Goal: Information Seeking & Learning: Learn about a topic

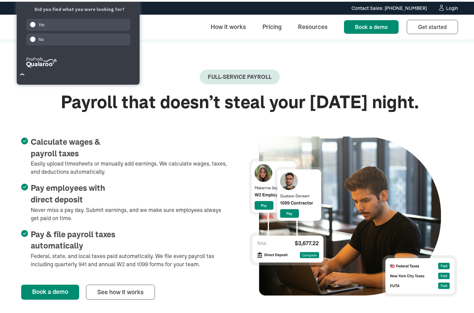
scroll to position [134, 0]
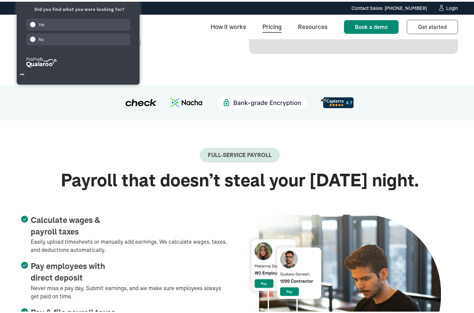
click at [268, 24] on link "Pricing" at bounding box center [272, 25] width 30 height 15
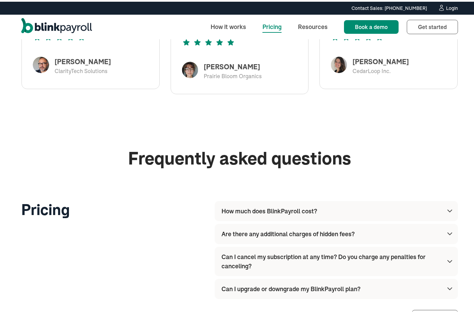
scroll to position [728, 0]
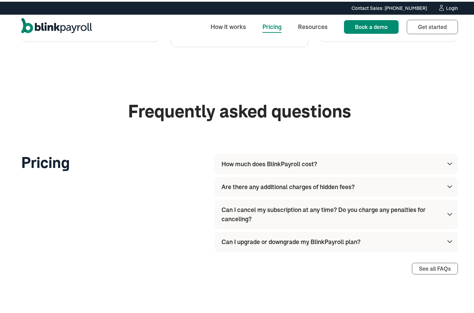
click at [296, 161] on div "How much does BlinkPayroll cost?" at bounding box center [268, 162] width 95 height 9
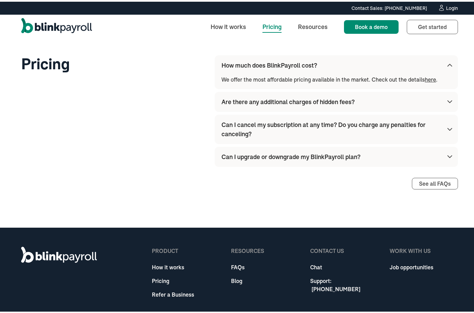
scroll to position [828, 0]
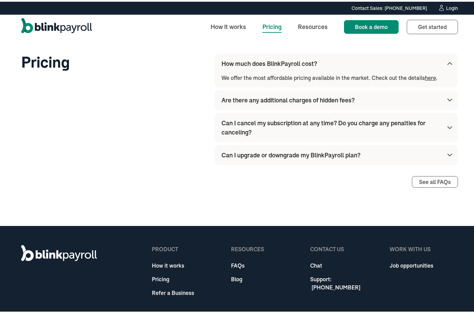
click at [320, 118] on div "Can I cancel my subscription at any time? Do you charge any penalties for cance…" at bounding box center [330, 126] width 219 height 18
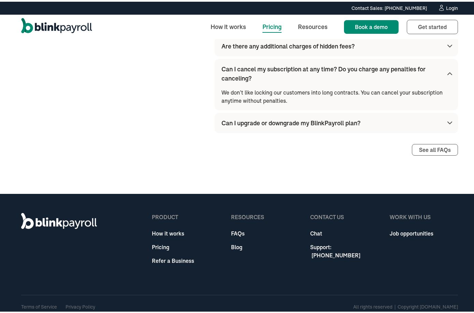
scroll to position [886, 0]
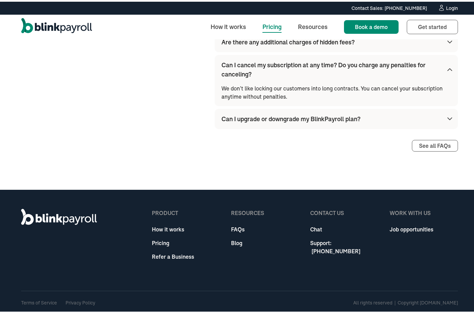
click at [309, 117] on div "Can I upgrade or downgrade my BlinkPayroll plan?" at bounding box center [290, 117] width 139 height 9
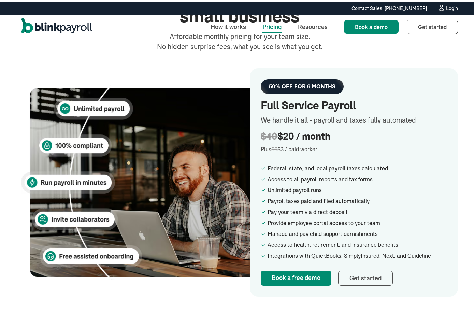
scroll to position [0, 0]
